Goal: Navigation & Orientation: Find specific page/section

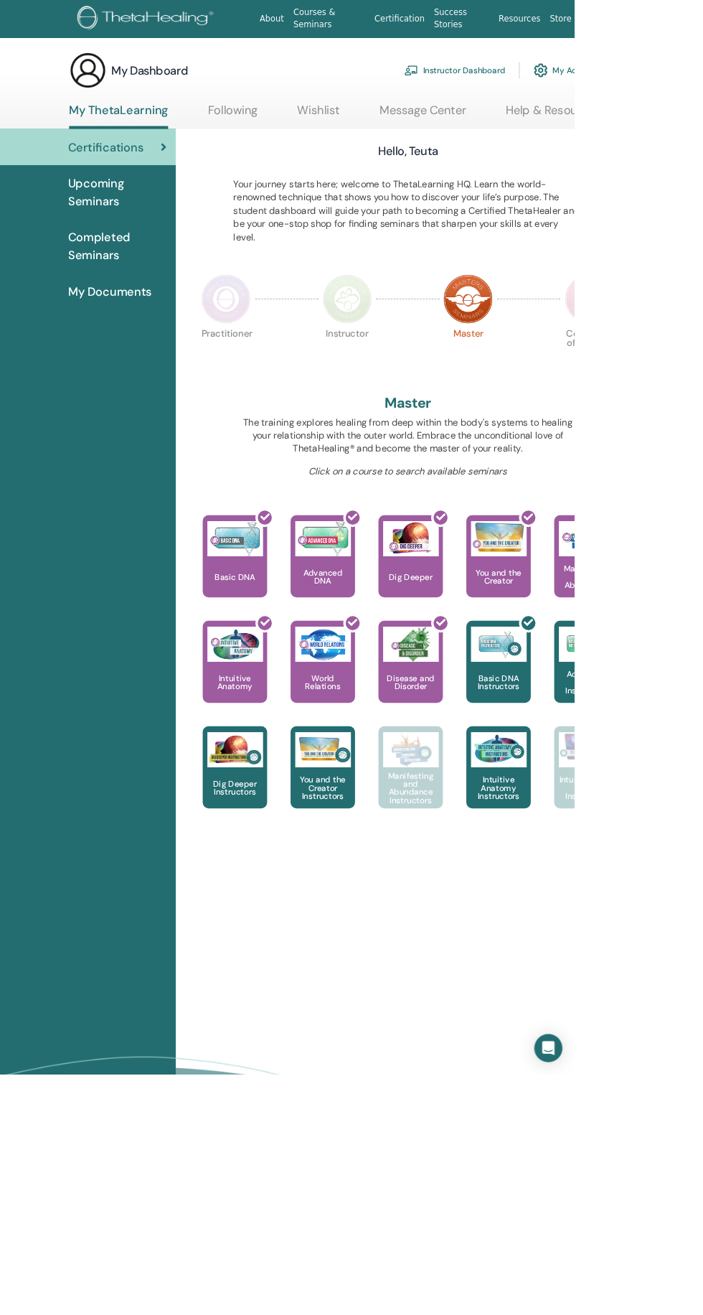
click at [422, 386] on img at bounding box center [425, 366] width 60 height 60
